Goal: Transaction & Acquisition: Obtain resource

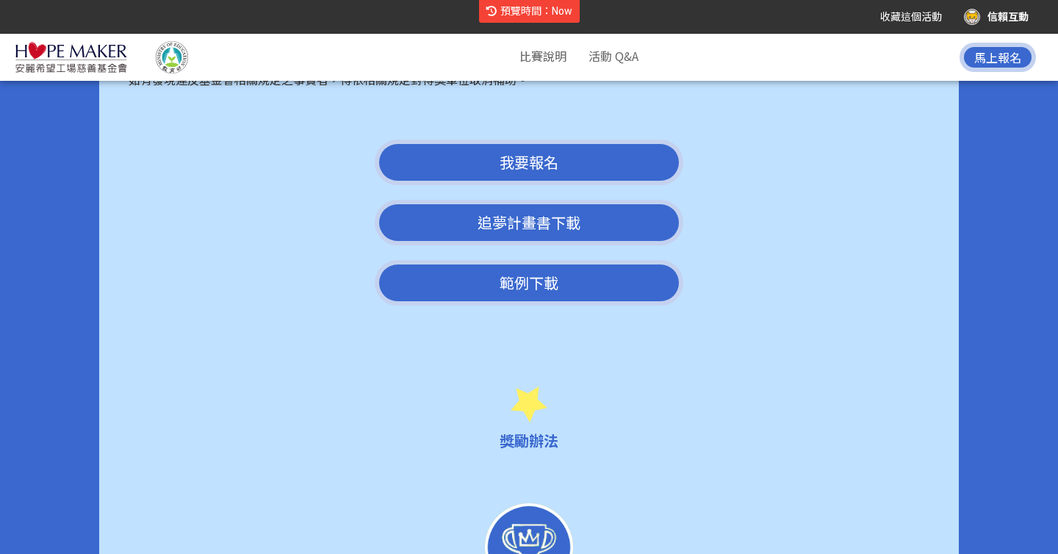
scroll to position [2943, 0]
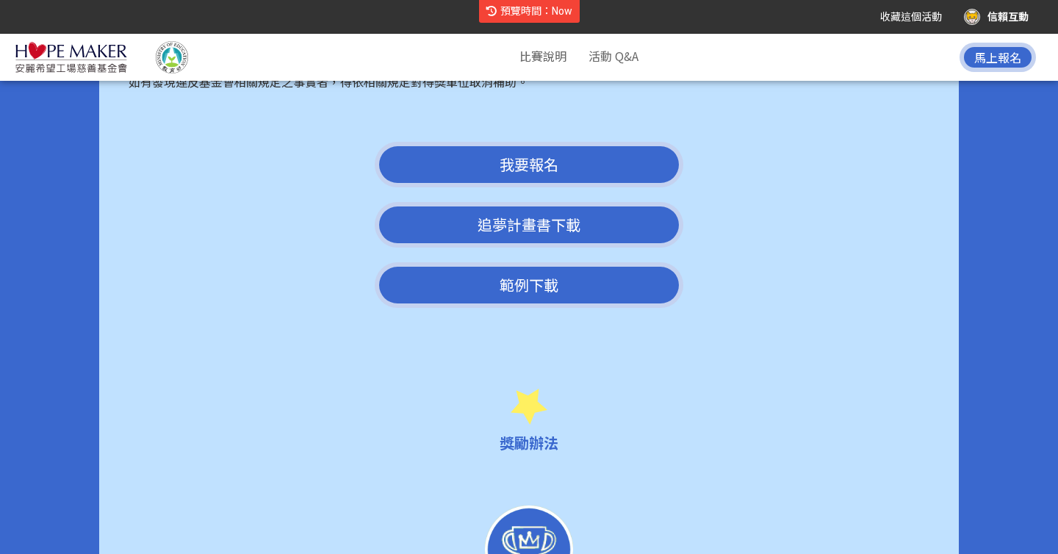
click at [518, 273] on link "範例下載" at bounding box center [529, 285] width 309 height 46
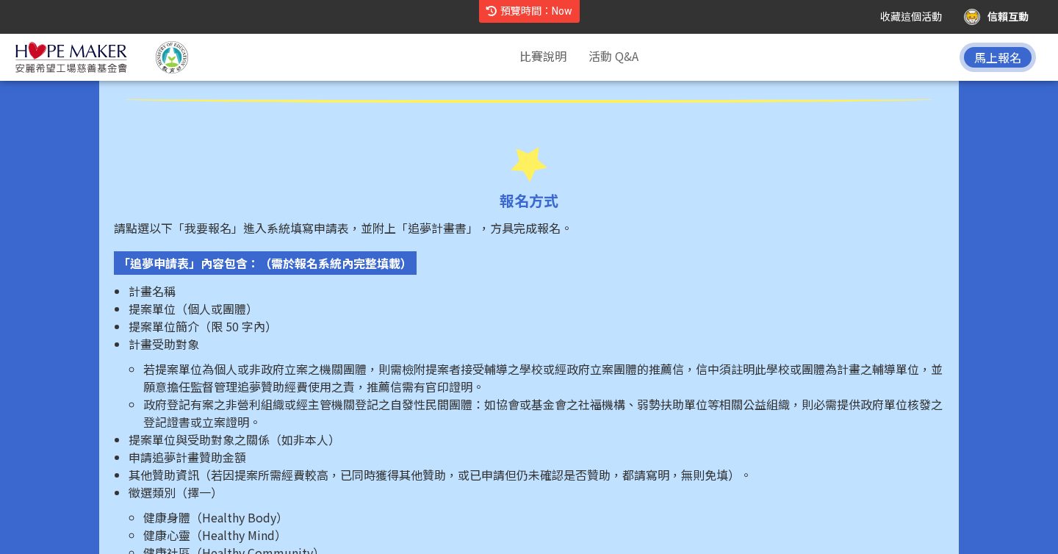
scroll to position [1495, 0]
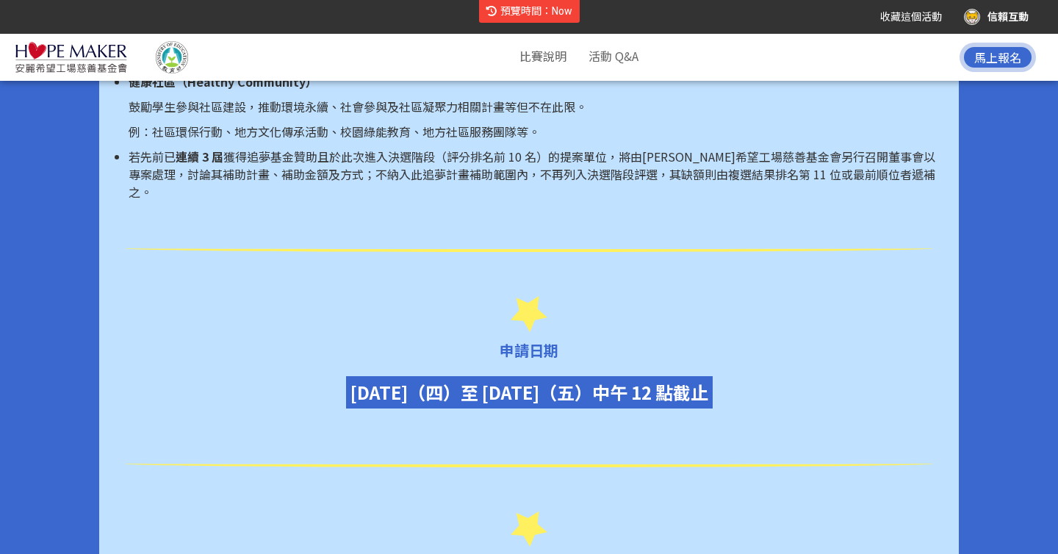
click at [994, 13] on div "信賴互動" at bounding box center [996, 17] width 65 height 16
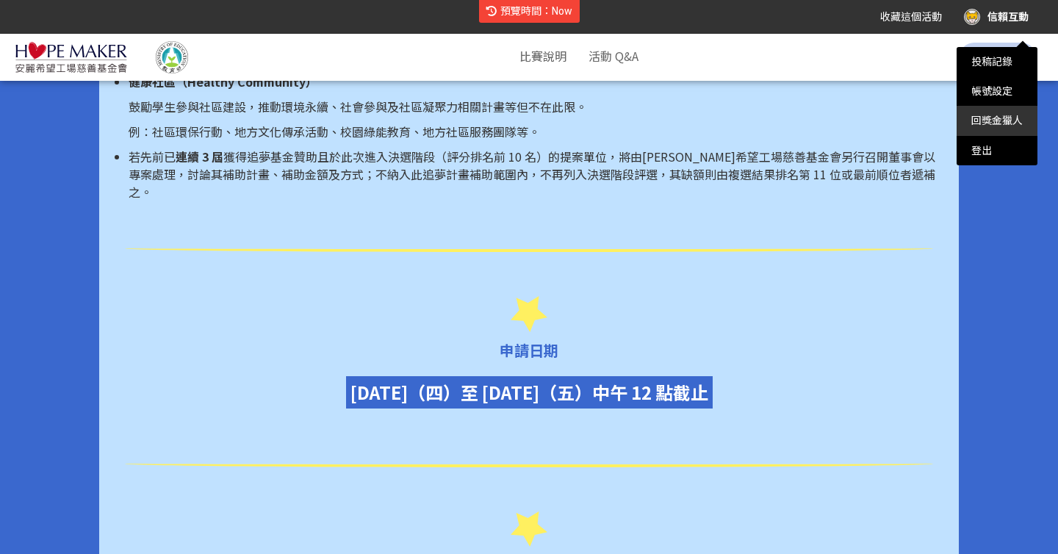
click at [985, 123] on link "回獎金獵人" at bounding box center [996, 121] width 51 height 12
click at [982, 129] on li "回獎金獵人" at bounding box center [997, 120] width 81 height 29
click at [986, 118] on link "回獎金獵人" at bounding box center [996, 121] width 51 height 12
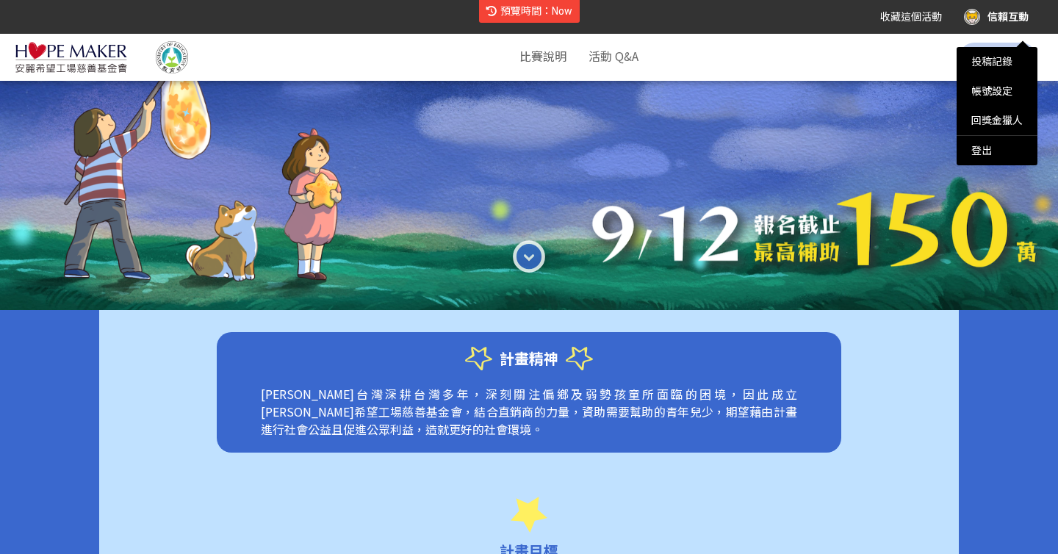
scroll to position [0, 0]
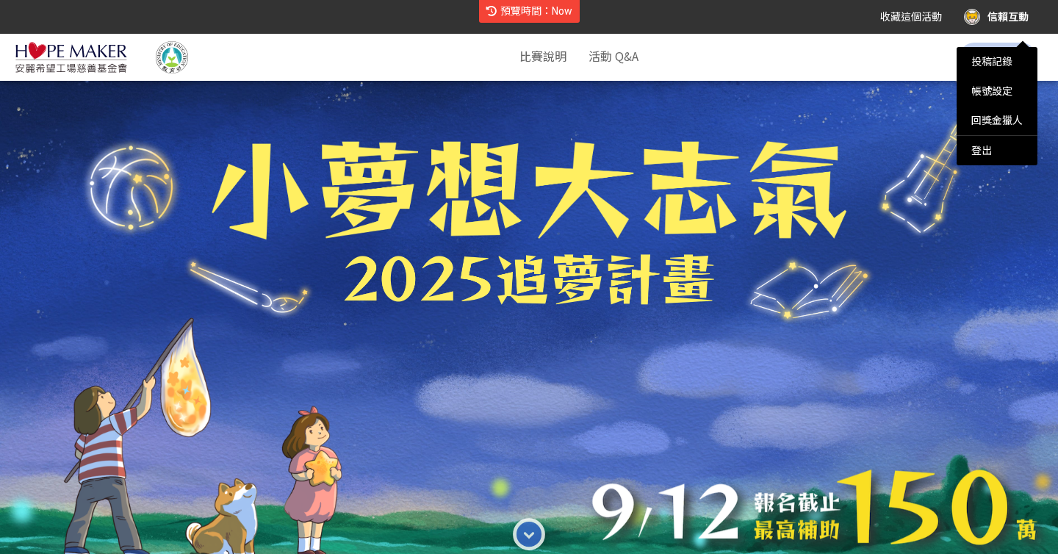
click at [85, 62] on div at bounding box center [529, 277] width 1058 height 554
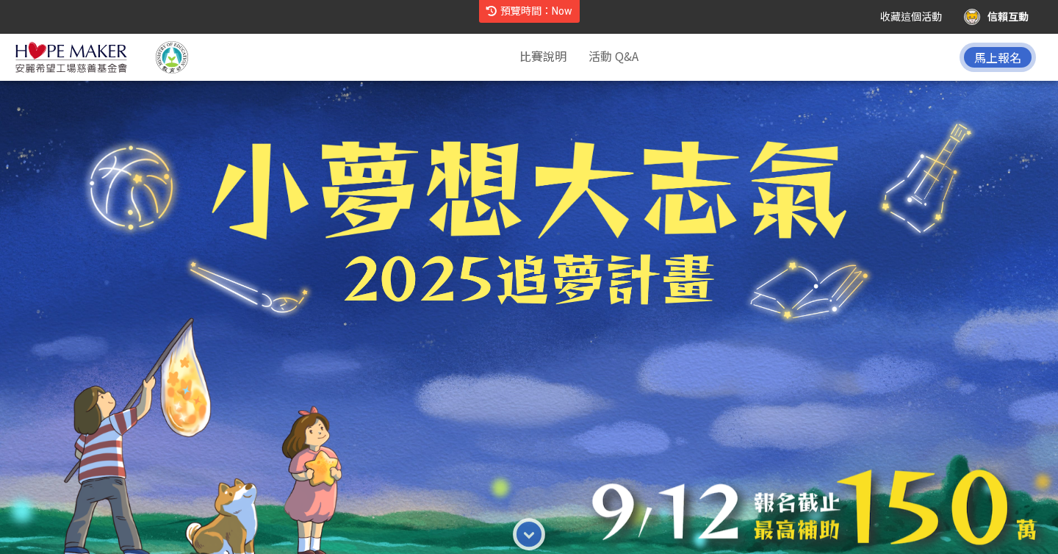
click at [71, 59] on img at bounding box center [71, 57] width 113 height 32
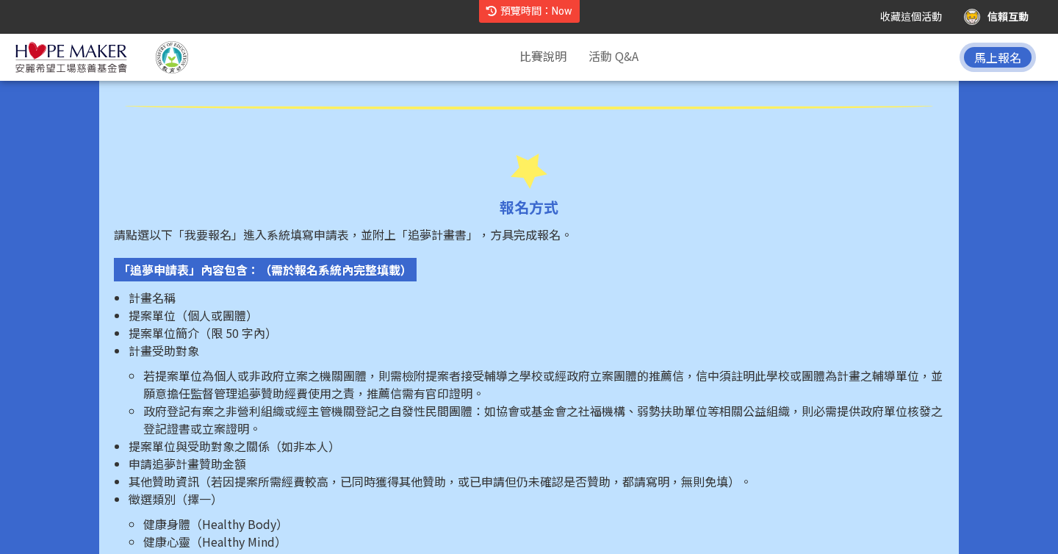
scroll to position [1853, 0]
click at [95, 57] on img at bounding box center [71, 57] width 113 height 32
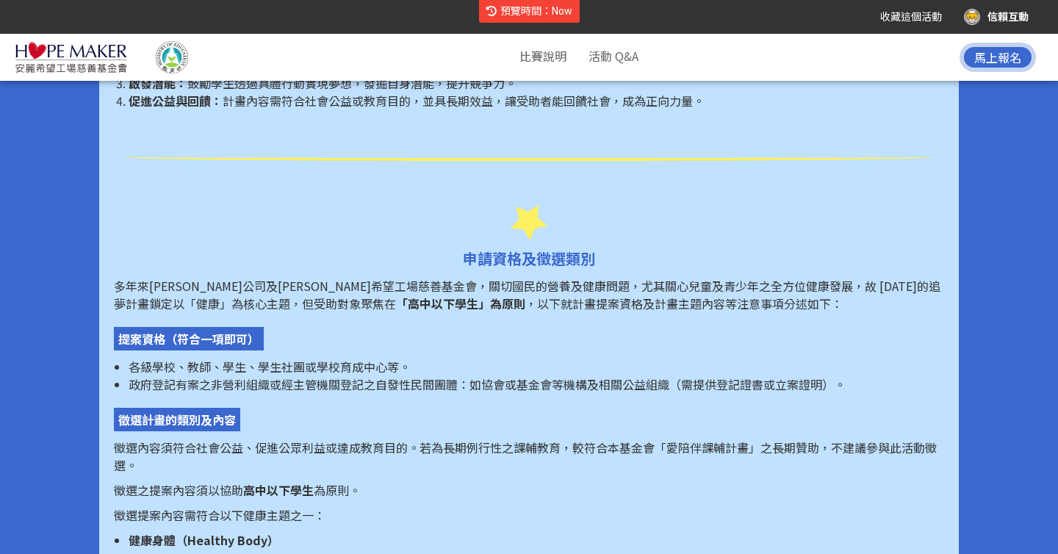
scroll to position [885, 0]
click at [48, 53] on img at bounding box center [71, 57] width 113 height 32
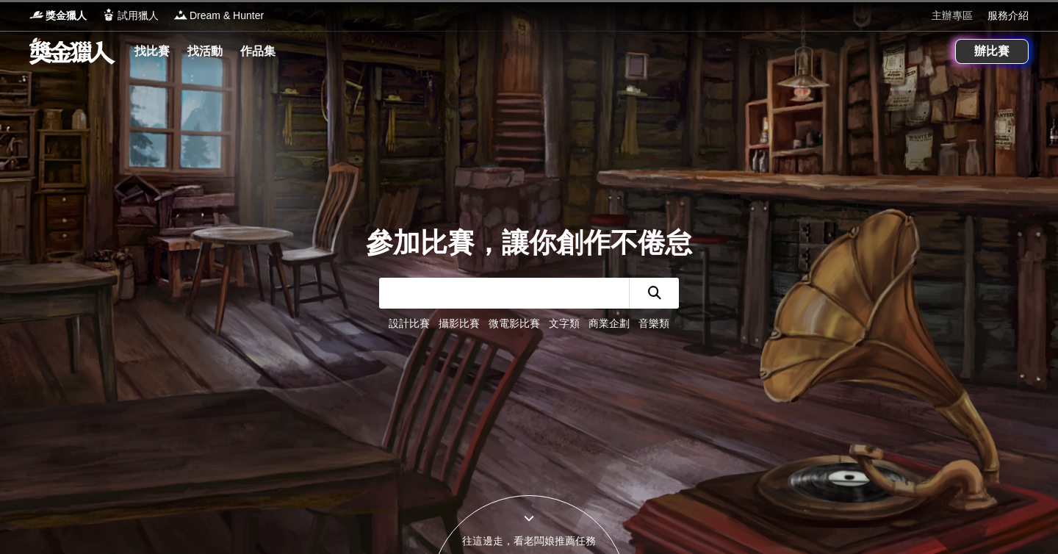
click at [956, 21] on link "主辦專區" at bounding box center [952, 15] width 41 height 15
click at [993, 48] on div "辦比賽" at bounding box center [991, 51] width 73 height 25
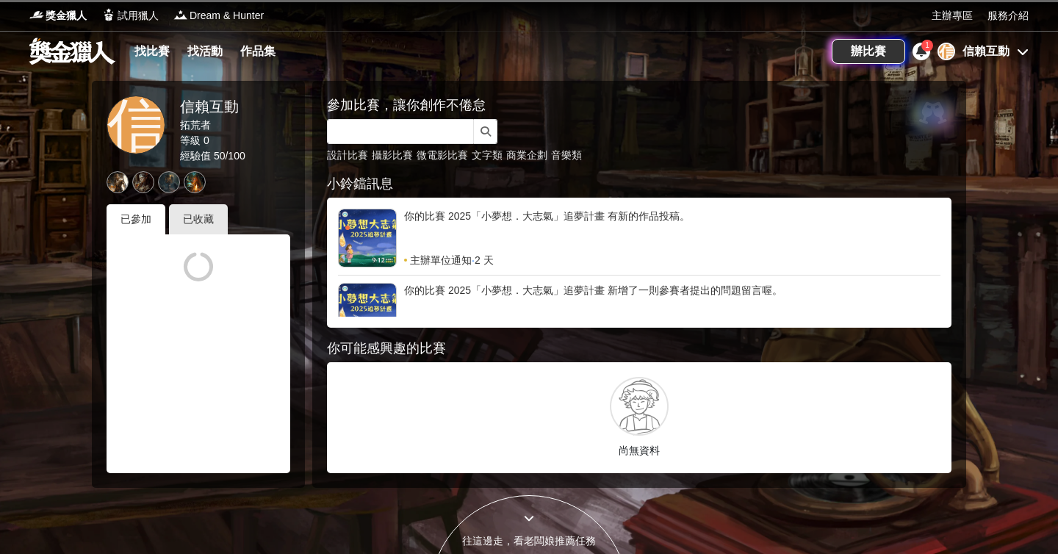
click at [925, 53] on icon at bounding box center [921, 51] width 10 height 12
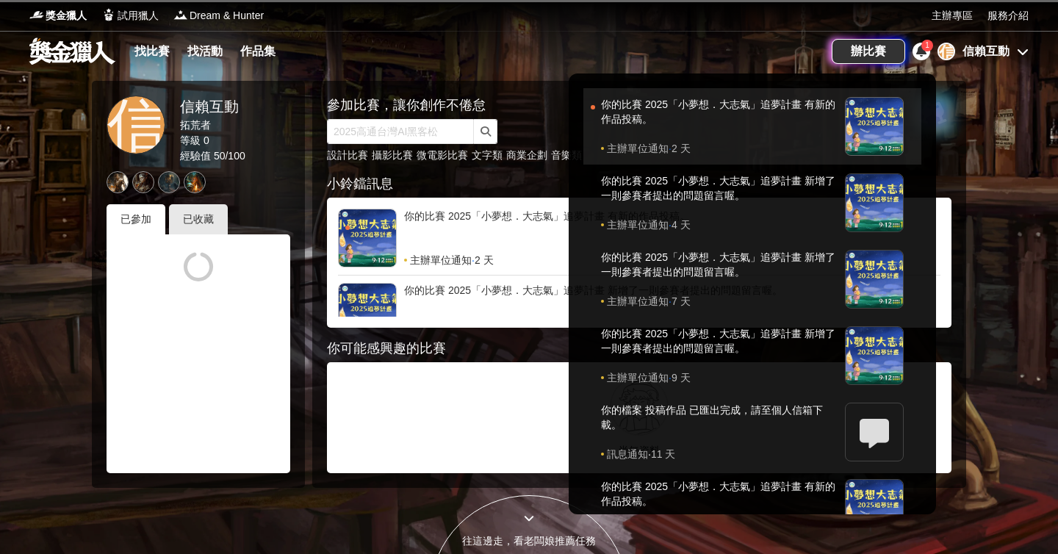
click at [812, 126] on div "你的比賽 2025「小夢想．大志氣」追夢計畫 有新的作品投稿。" at bounding box center [719, 119] width 237 height 44
click at [838, 120] on div at bounding box center [871, 126] width 66 height 59
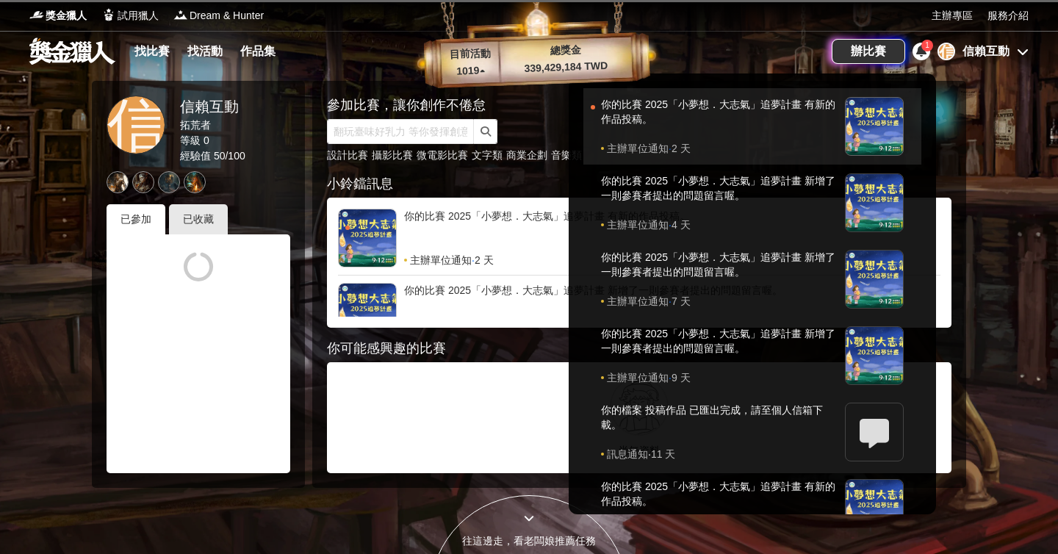
click at [838, 120] on div at bounding box center [871, 126] width 66 height 59
click at [902, 115] on link "你的比賽 2025「小夢想．大志氣」追夢計畫 有新的作品投稿。 主辦單位通知 · 2 天" at bounding box center [752, 126] width 338 height 76
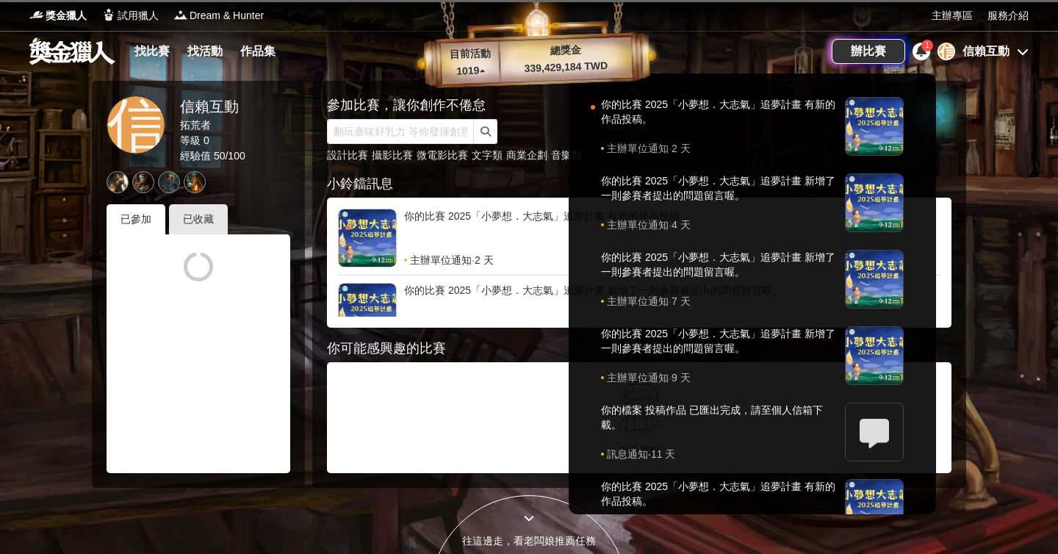
click at [921, 53] on icon at bounding box center [921, 51] width 10 height 12
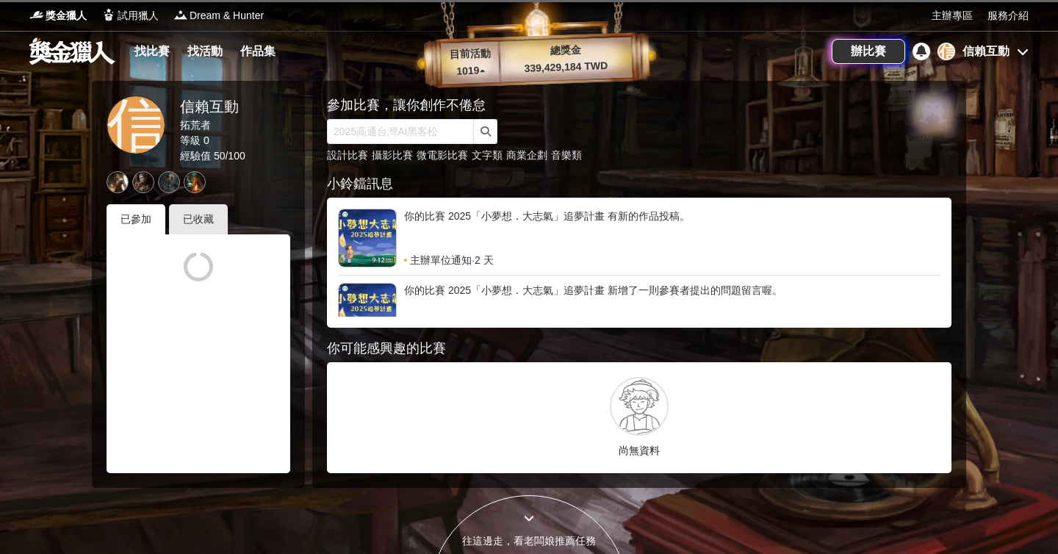
click at [921, 53] on icon at bounding box center [921, 51] width 10 height 12
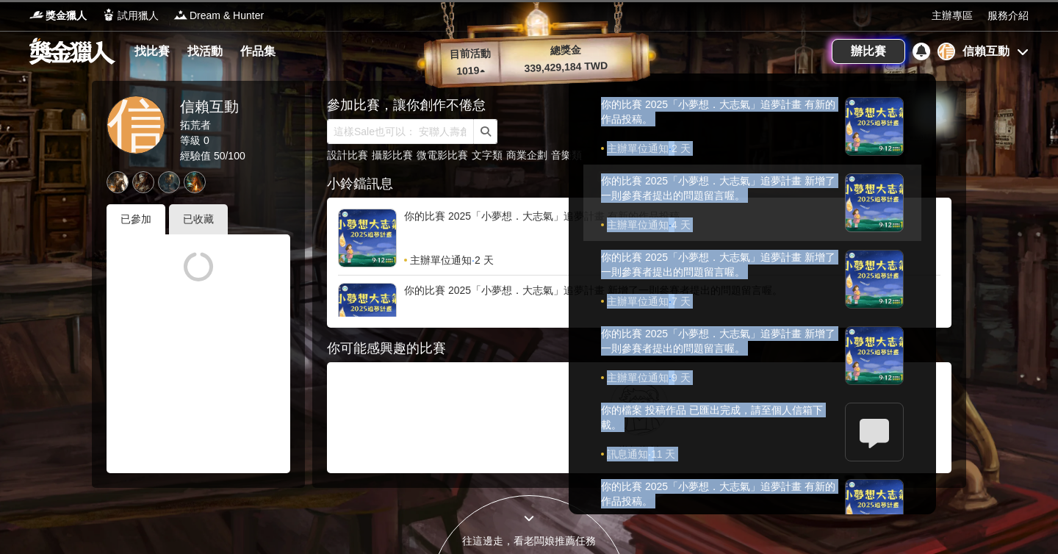
click at [838, 188] on div at bounding box center [871, 202] width 66 height 59
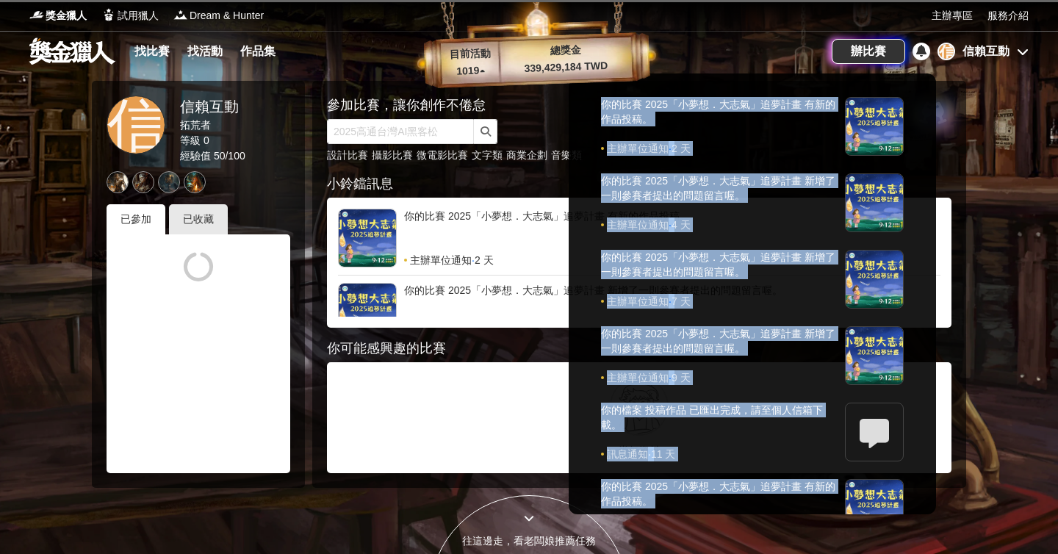
click at [912, 46] on div at bounding box center [529, 277] width 1058 height 554
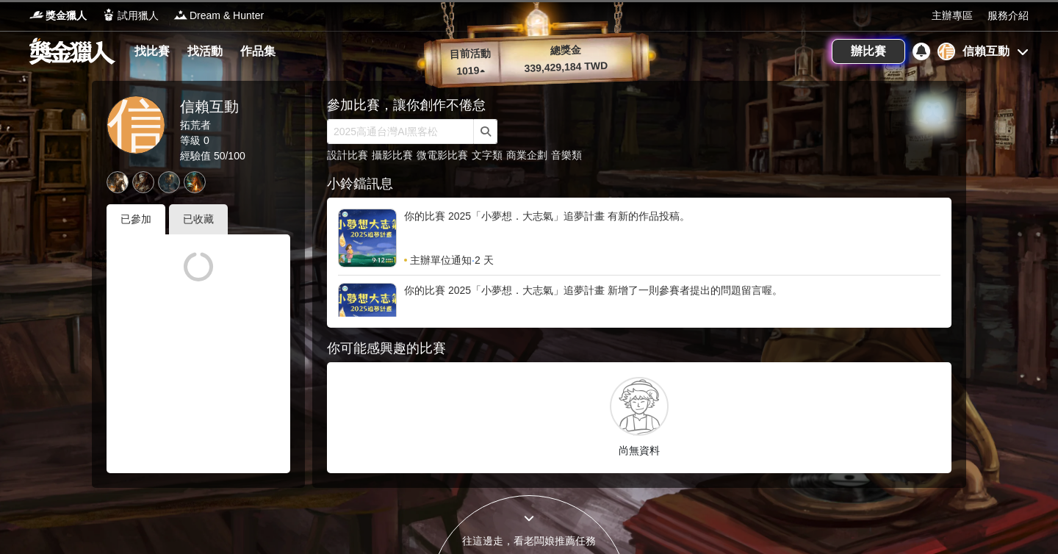
click at [919, 49] on icon at bounding box center [921, 51] width 10 height 12
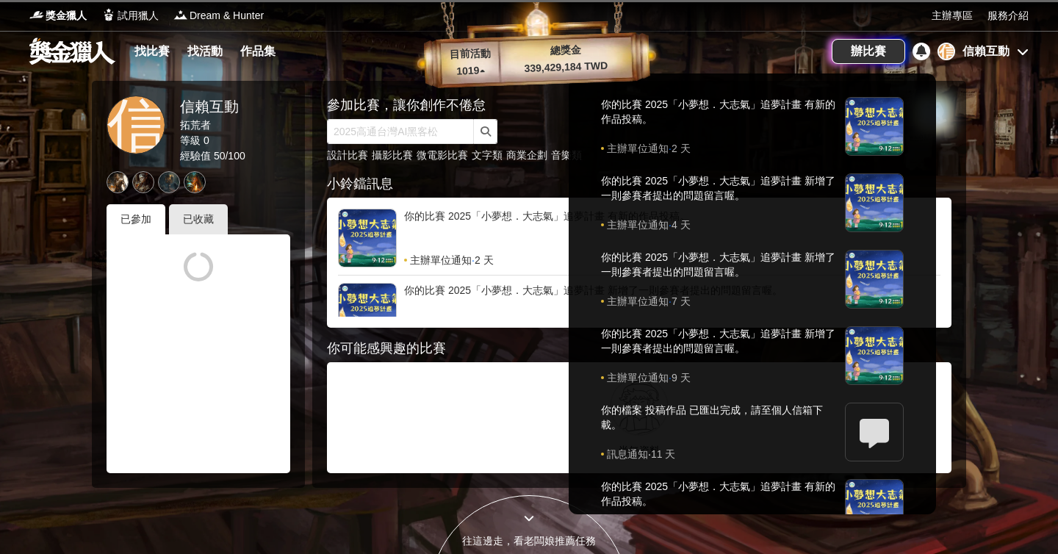
click at [992, 51] on div at bounding box center [529, 277] width 1058 height 554
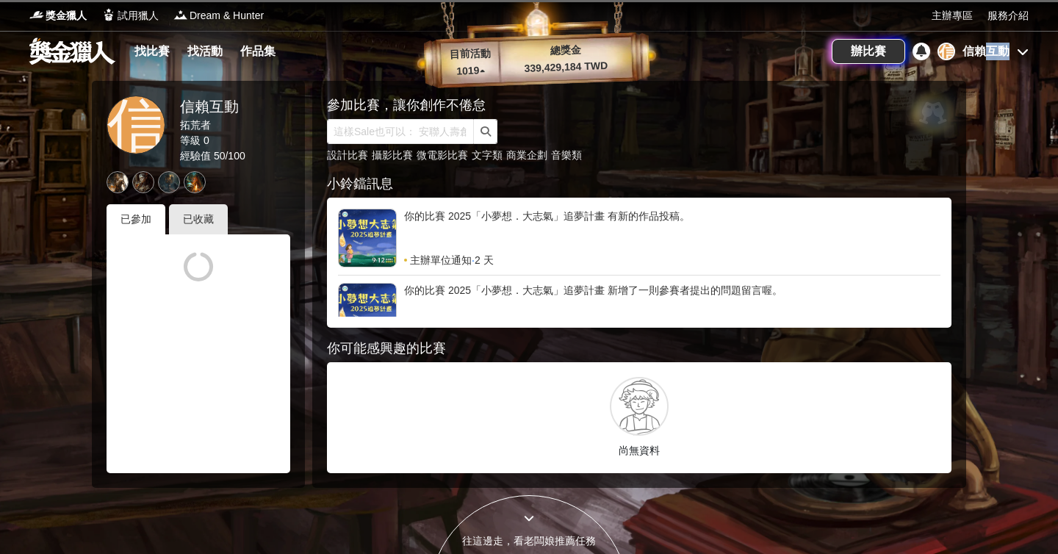
click at [992, 51] on div "信賴互動" at bounding box center [986, 52] width 47 height 18
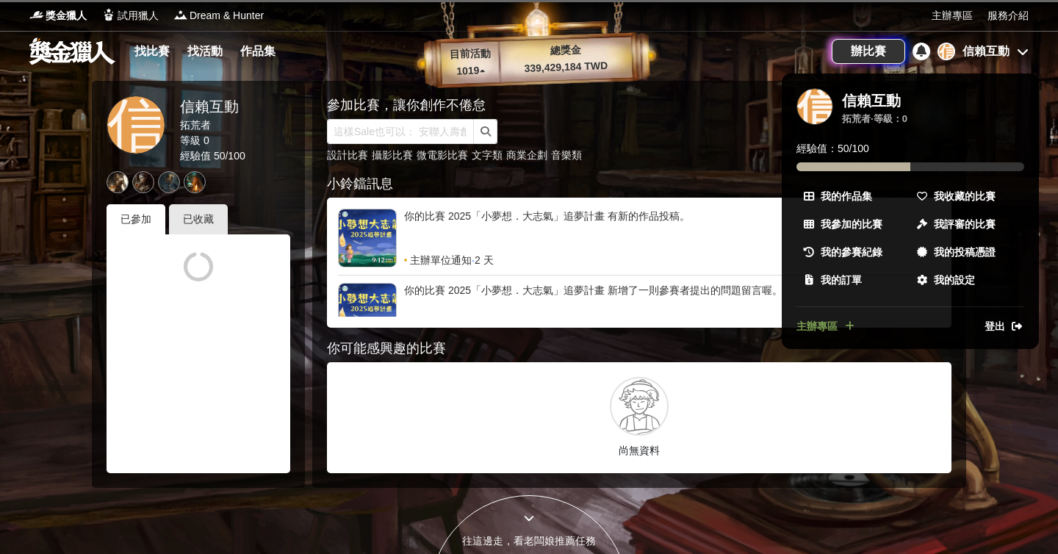
click at [916, 51] on div at bounding box center [529, 277] width 1058 height 554
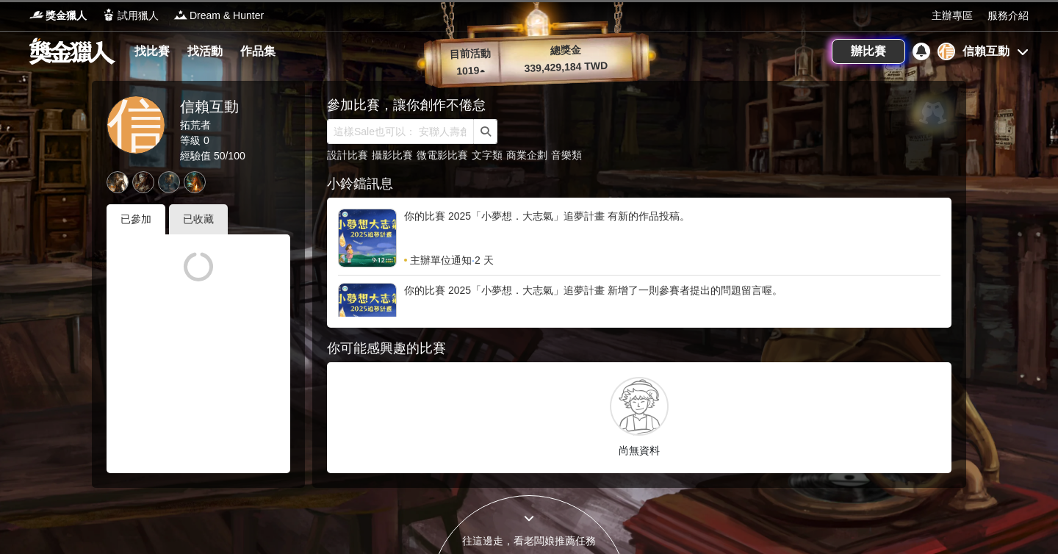
click at [916, 51] on icon at bounding box center [921, 51] width 10 height 12
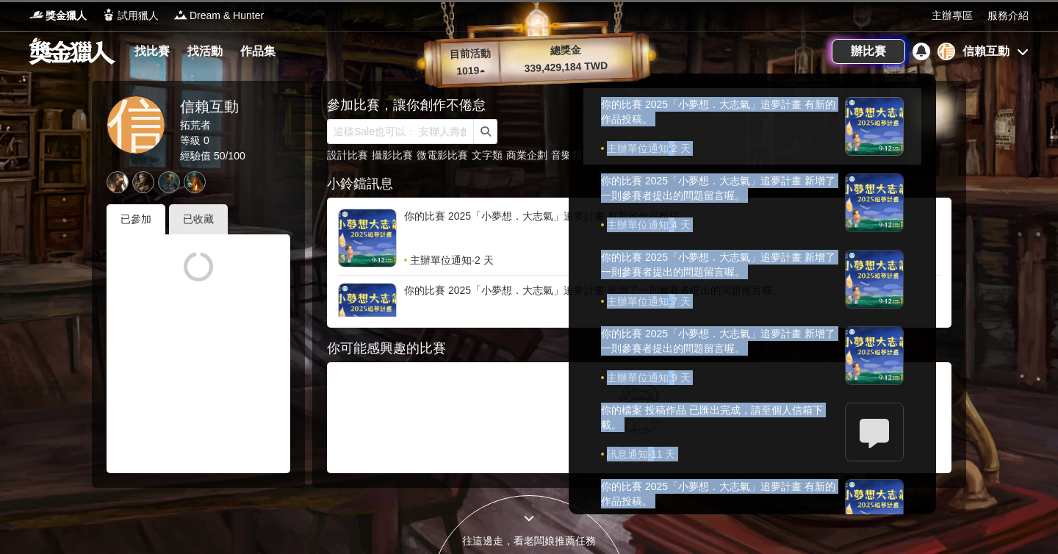
click at [861, 148] on div at bounding box center [874, 126] width 59 height 59
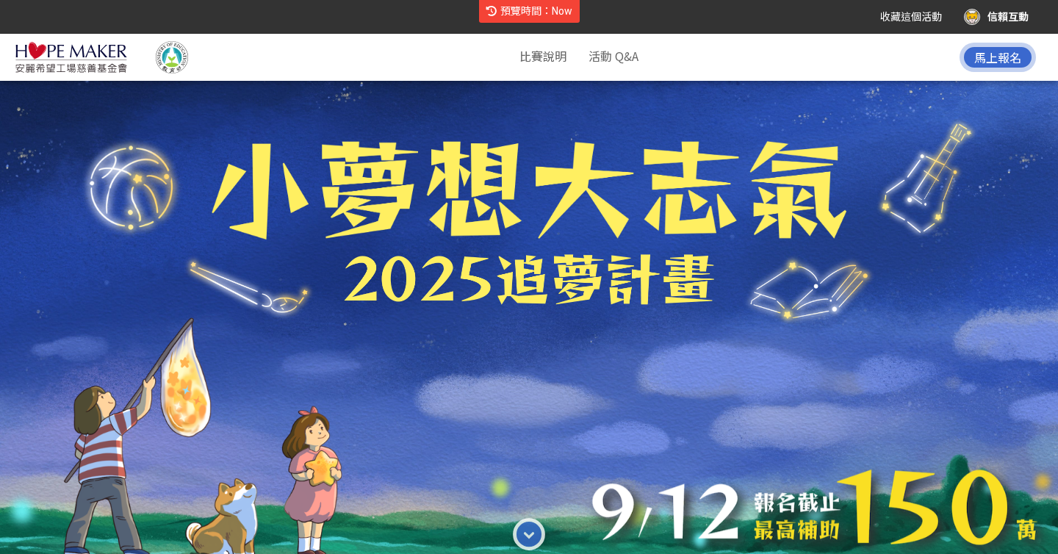
click at [68, 53] on img at bounding box center [71, 57] width 113 height 32
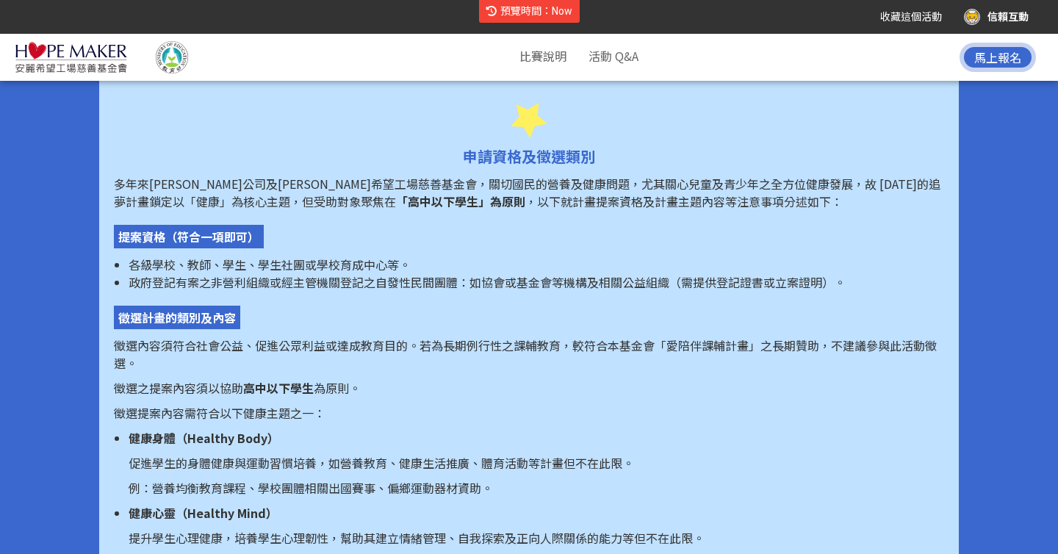
scroll to position [984, 0]
